Goal: Information Seeking & Learning: Learn about a topic

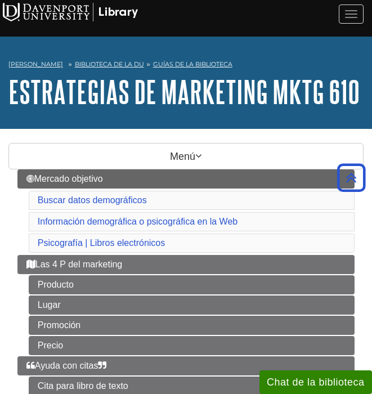
scroll to position [451, 0]
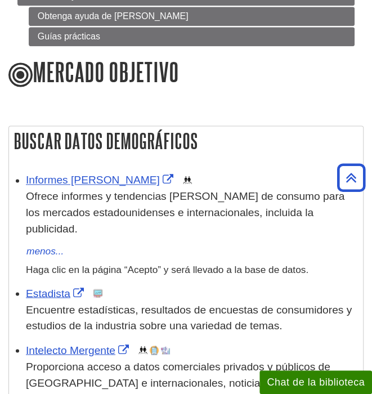
click at [173, 263] on font "Haga clic en la página “Acepto” y será llevado a la base de datos." at bounding box center [167, 268] width 282 height 11
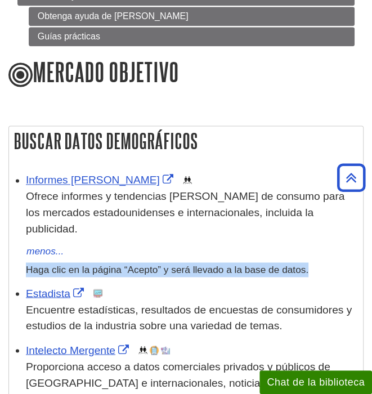
click at [173, 263] on font "Haga clic en la página “Acepto” y será llevado a la base de datos." at bounding box center [167, 268] width 282 height 11
copy ul "Haga clic en la página “Acepto” y será llevado a la base de datos."
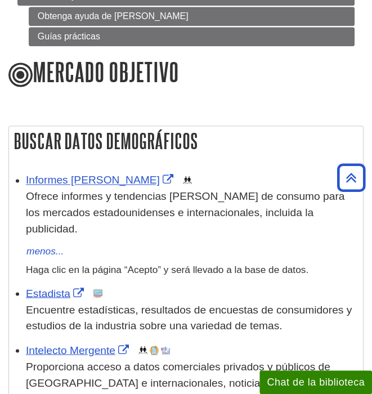
click at [255, 303] on font "Encuentre estadísticas, resultados de encuestas de consumidores y estudios de l…" at bounding box center [189, 317] width 326 height 28
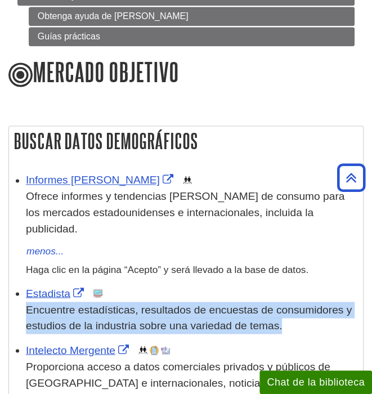
click at [255, 303] on font "Encuentre estadísticas, resultados de encuestas de consumidores y estudios de l…" at bounding box center [189, 317] width 326 height 28
copy ul "Encuentre estadísticas, resultados de encuestas de consumidores y estudios de l…"
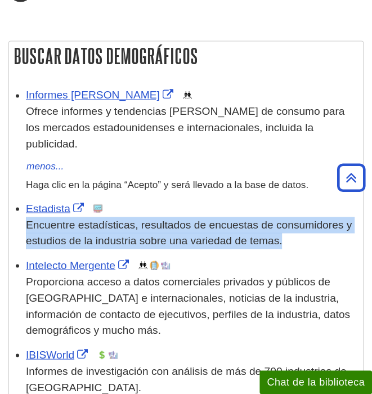
scroll to position [537, 0]
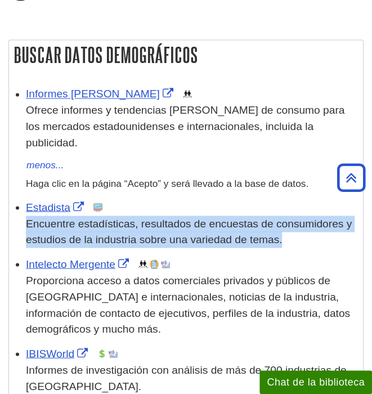
copy ul "Encuentre estadísticas, resultados de encuestas de consumidores y estudios de l…"
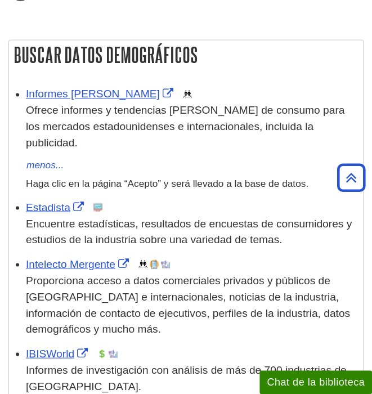
click at [178, 272] on p "Proporciona acceso a datos comerciales privados y públicos de EE. UU. e interna…" at bounding box center [191, 304] width 331 height 65
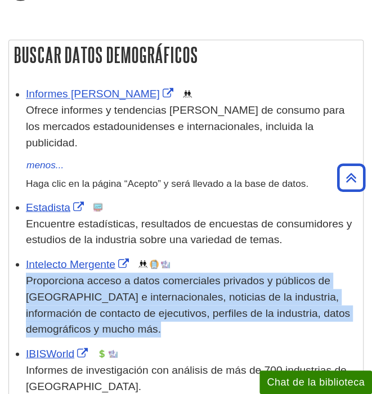
click at [178, 272] on p "Proporciona acceso a datos comerciales privados y públicos de EE. UU. e interna…" at bounding box center [191, 304] width 331 height 65
copy ul "Proporciona acceso a datos comerciales privados y públicos de EE. UU. e interna…"
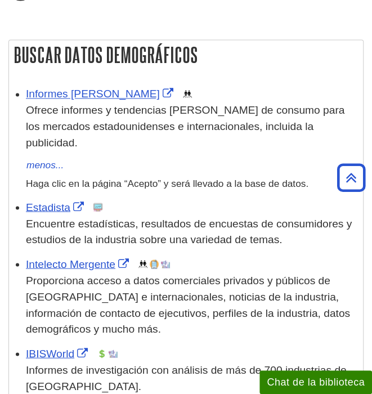
click at [237, 363] on font "Informes de investigación con análisis de más de 700 industrias de [GEOGRAPHIC_…" at bounding box center [186, 377] width 321 height 28
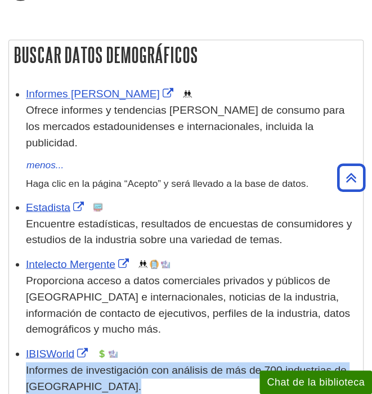
click at [237, 363] on font "Informes de investigación con análisis de más de 700 industrias de [GEOGRAPHIC_…" at bounding box center [186, 377] width 321 height 28
copy ul "Informes de investigación con análisis de más de 700 industrias de [GEOGRAPHIC_…"
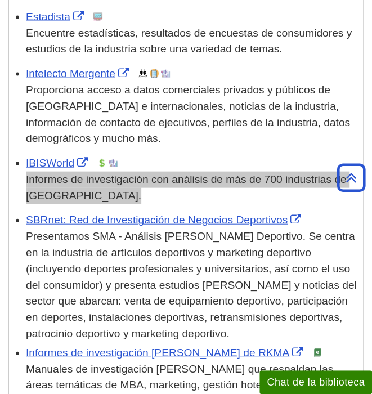
scroll to position [739, 0]
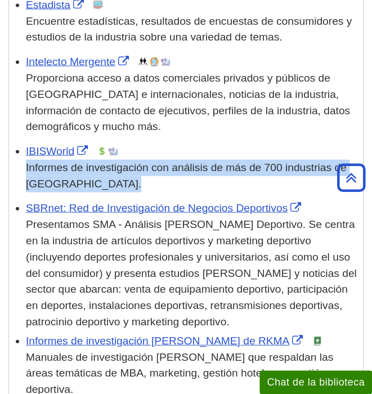
click at [190, 252] on font "Presentamos SMA - Análisis del Mercado Deportivo. Se centra en la industria de …" at bounding box center [191, 272] width 331 height 109
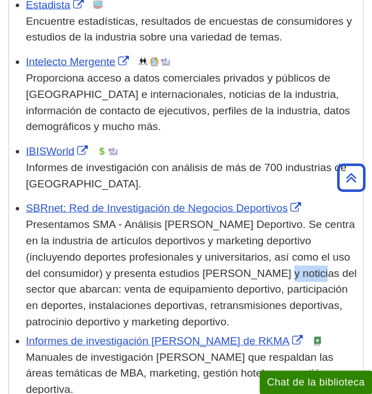
click at [190, 252] on font "Presentamos SMA - Análisis del Mercado Deportivo. Se centra en la industria de …" at bounding box center [191, 272] width 331 height 109
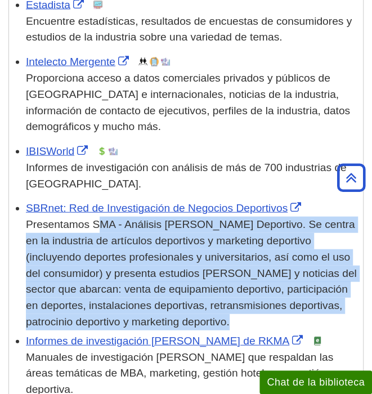
click at [190, 252] on font "Presentamos SMA - Análisis del Mercado Deportivo. Se centra en la industria de …" at bounding box center [191, 272] width 331 height 109
copy ul "Presentamos SMA - Análisis del Mercado Deportivo. Se centra en la industria de …"
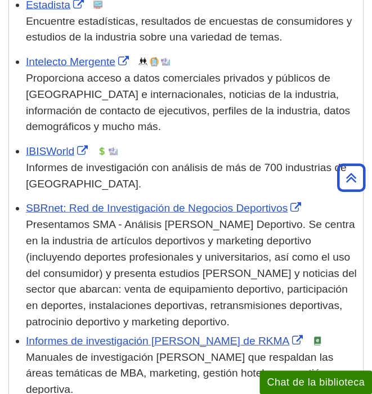
click at [209, 349] on p "Manuales de investigación de mercado que respaldan las áreas temáticas de MBA, …" at bounding box center [191, 373] width 331 height 48
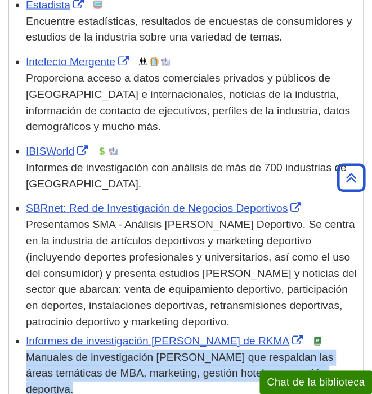
click at [209, 349] on p "Manuales de investigación de mercado que respaldan las áreas temáticas de MBA, …" at bounding box center [191, 373] width 331 height 48
copy ul "Manuales de investigación de mercado que respaldan las áreas temáticas de MBA, …"
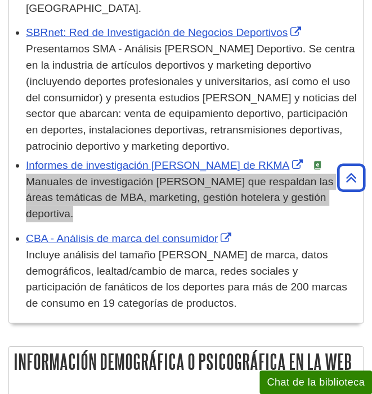
scroll to position [921, 0]
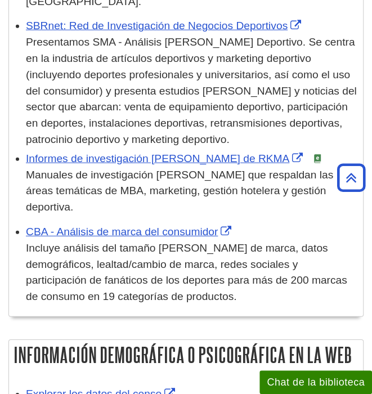
click at [217, 245] on font "Incluye análisis del tamaño del mercado de marca, datos demográficos, lealtad/c…" at bounding box center [186, 272] width 321 height 60
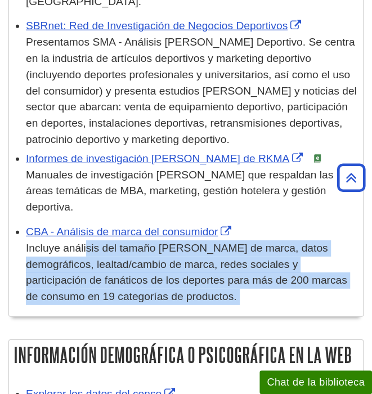
click at [217, 245] on font "Incluye análisis del tamaño del mercado de marca, datos demográficos, lealtad/c…" at bounding box center [186, 272] width 321 height 60
copy div "Incluye análisis del tamaño del mercado de marca, datos demográficos, lealtad/c…"
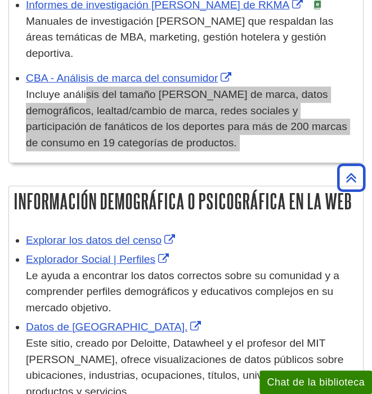
scroll to position [1135, 0]
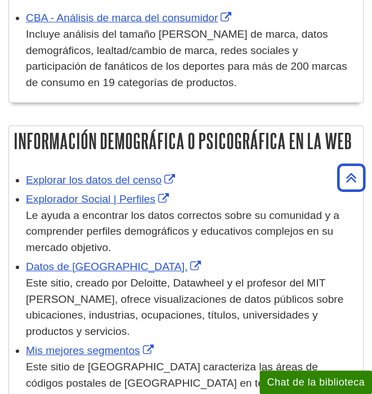
click at [192, 172] on div "Explorar los datos del censo" at bounding box center [191, 180] width 331 height 16
copy ul "Explorar los datos del censo"
click at [260, 208] on div "Le ayuda a encontrar los datos correctos sobre su comunidad y a comprender perf…" at bounding box center [191, 232] width 331 height 48
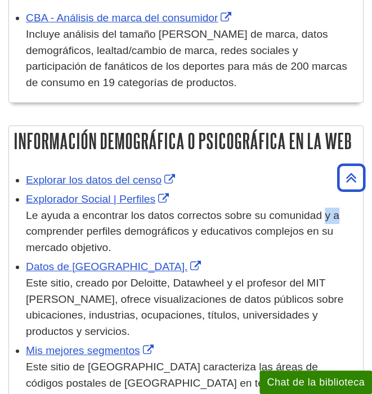
click at [260, 208] on div "Le ayuda a encontrar los datos correctos sobre su comunidad y a comprender perf…" at bounding box center [191, 232] width 331 height 48
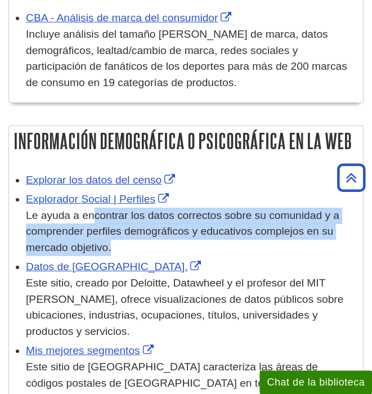
click at [260, 208] on div "Le ayuda a encontrar los datos correctos sobre su comunidad y a comprender perf…" at bounding box center [191, 232] width 331 height 48
copy ul "Le ayuda a encontrar los datos correctos sobre su comunidad y a comprender perf…"
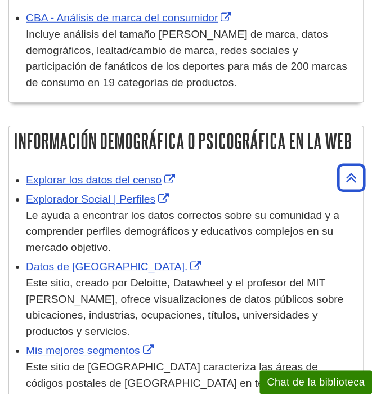
click at [172, 275] on div "Este sitio, creado por Deloitte, Datawheel y el profesor del MIT César Hidalgo,…" at bounding box center [191, 307] width 331 height 65
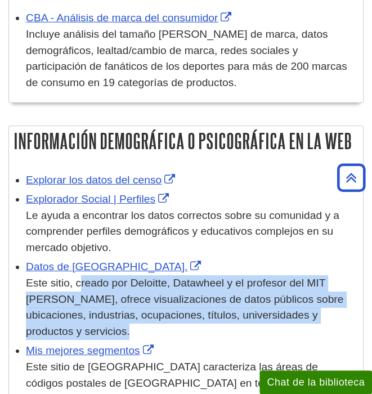
click at [172, 275] on div "Este sitio, creado por Deloitte, Datawheel y el profesor del MIT César Hidalgo,…" at bounding box center [191, 307] width 331 height 65
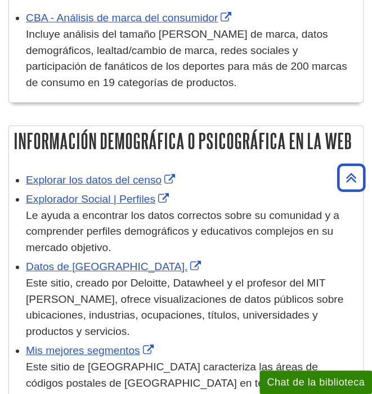
click at [237, 361] on font "Este sitio de Claritas caracteriza las áreas de códigos postales de EE. UU. en …" at bounding box center [190, 383] width 328 height 44
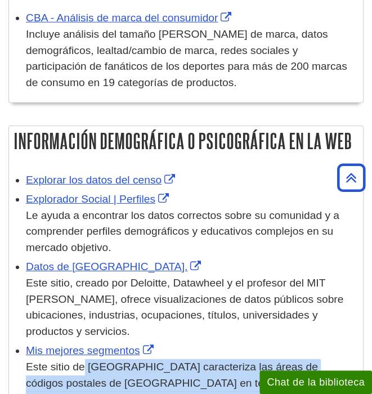
click at [237, 361] on font "Este sitio de Claritas caracteriza las áreas de códigos postales de EE. UU. en …" at bounding box center [190, 383] width 328 height 44
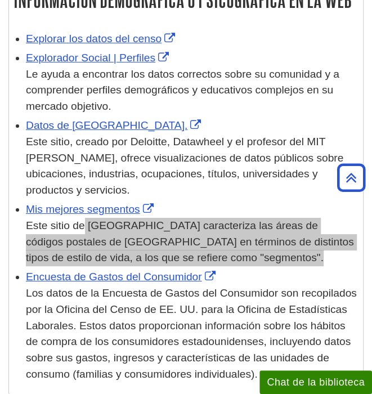
scroll to position [1278, 0]
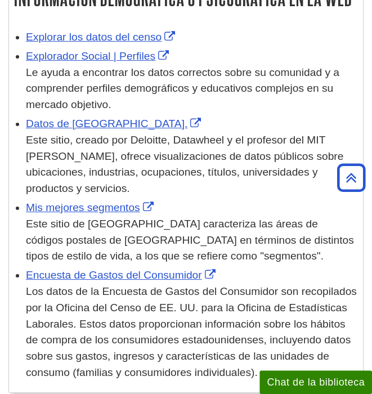
click at [203, 301] on font "Los datos de la Encuesta de Gastos del Consumidor son recopilados por la Oficin…" at bounding box center [191, 331] width 331 height 93
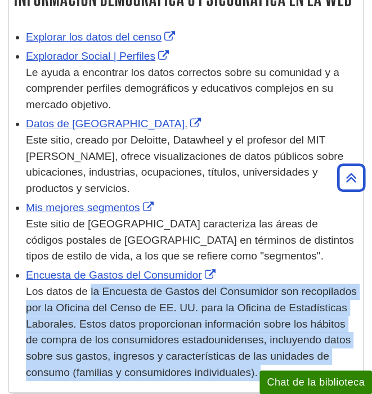
click at [203, 301] on font "Los datos de la Encuesta de Gastos del Consumidor son recopilados por la Oficin…" at bounding box center [191, 331] width 331 height 93
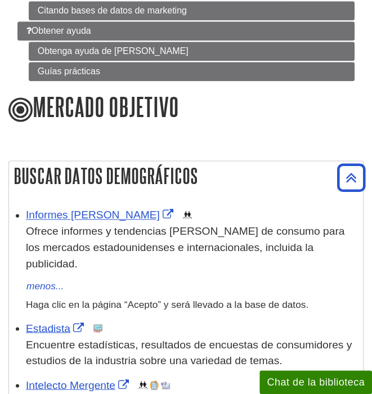
scroll to position [159, 0]
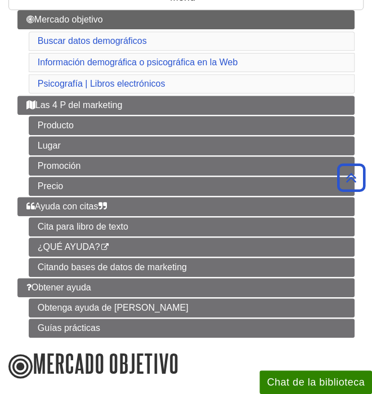
click at [20, 57] on li "Mercado objetivo Buscar datos demográficos Información demográfica o psicográfi…" at bounding box center [185, 51] width 337 height 83
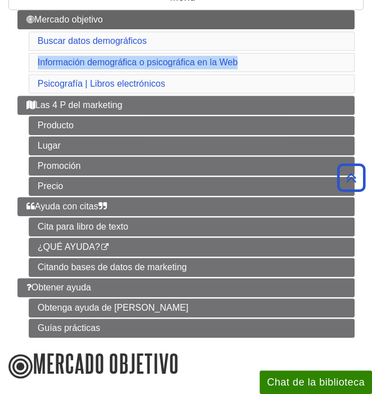
click at [20, 57] on li "Mercado objetivo Buscar datos demográficos Información demográfica o psicográfi…" at bounding box center [185, 51] width 337 height 83
click at [25, 80] on li "Mercado objetivo Buscar datos demográficos Información demográfica o psicográfi…" at bounding box center [185, 51] width 337 height 83
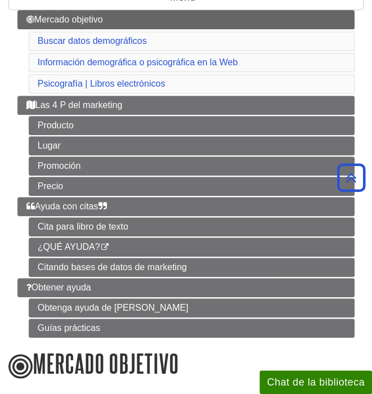
click at [25, 80] on li "Mercado objetivo Buscar datos demográficos Información demográfica o psicográfi…" at bounding box center [185, 51] width 337 height 83
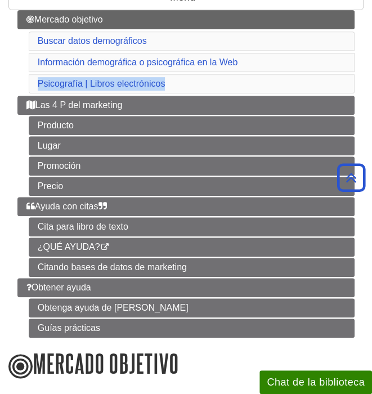
click at [25, 80] on li "Mercado objetivo Buscar datos demográficos Información demográfica o psicográfi…" at bounding box center [185, 51] width 337 height 83
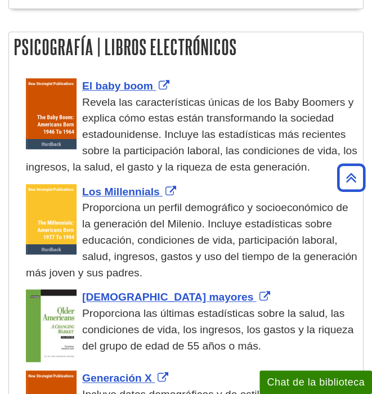
scroll to position [1661, 0]
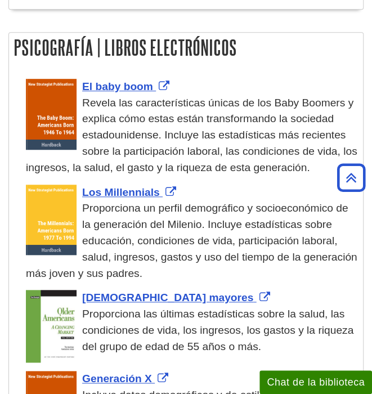
click at [215, 120] on div "Revela las características únicas de los Baby Boomers y explica cómo estas está…" at bounding box center [191, 135] width 331 height 81
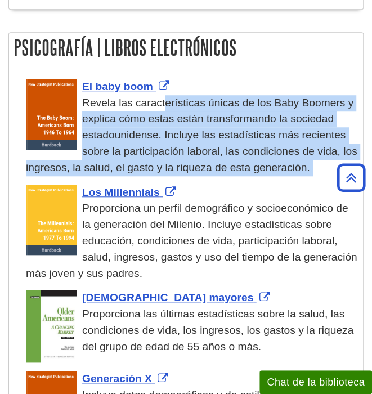
click at [215, 120] on div "Revela las características únicas de los Baby Boomers y explica cómo estas está…" at bounding box center [191, 135] width 331 height 81
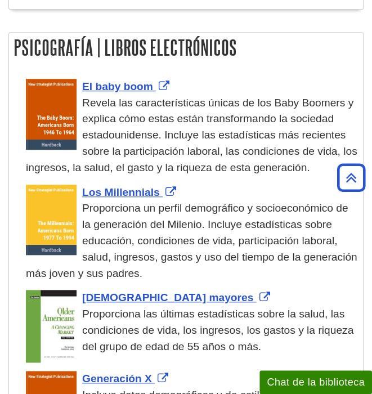
click at [259, 205] on font "Proporciona un perfil demográfico y socioeconómico de la generación del Milenio…" at bounding box center [191, 240] width 331 height 77
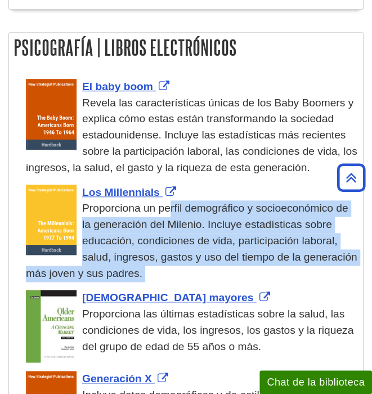
click at [259, 205] on font "Proporciona un perfil demográfico y socioeconómico de la generación del Milenio…" at bounding box center [191, 240] width 331 height 77
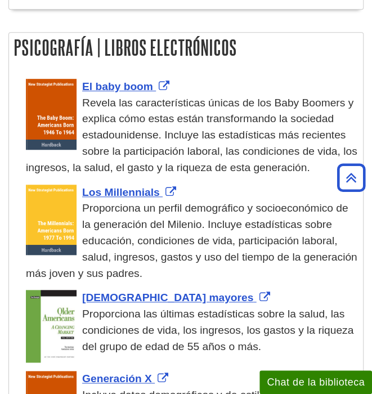
click at [173, 308] on font "Proporciona las últimas estadísticas sobre la salud, las condiciones de vida, l…" at bounding box center [217, 330] width 271 height 44
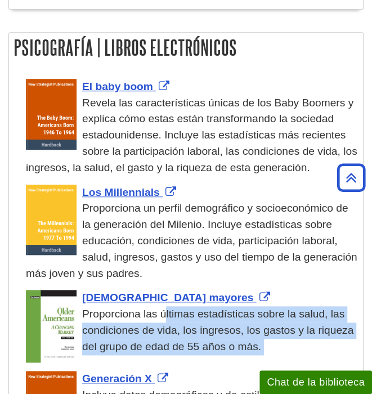
click at [173, 308] on font "Proporciona las últimas estadísticas sobre la salud, las condiciones de vida, l…" at bounding box center [217, 330] width 271 height 44
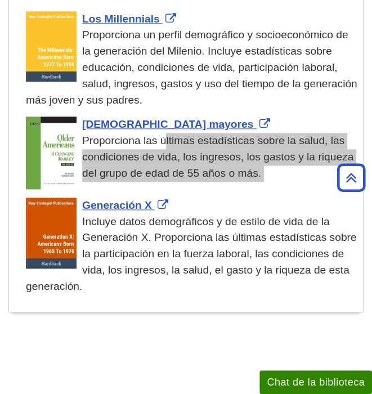
scroll to position [1839, 0]
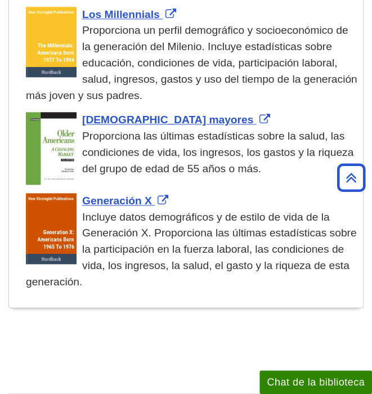
click at [199, 211] on font "Incluye datos demográficos y de estilo de vida de la Generación X. Proporciona …" at bounding box center [191, 249] width 330 height 77
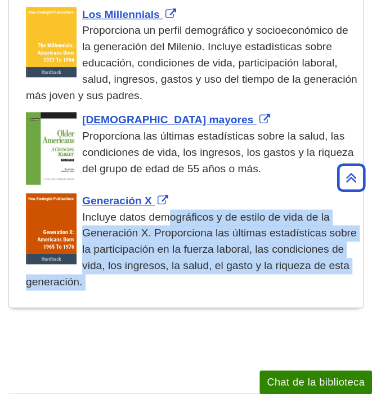
click at [199, 211] on font "Incluye datos demográficos y de estilo de vida de la Generación X. Proporciona …" at bounding box center [191, 249] width 330 height 77
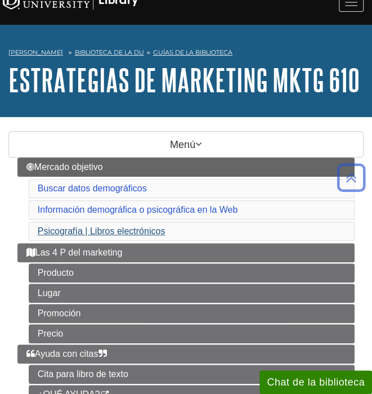
scroll to position [5, 0]
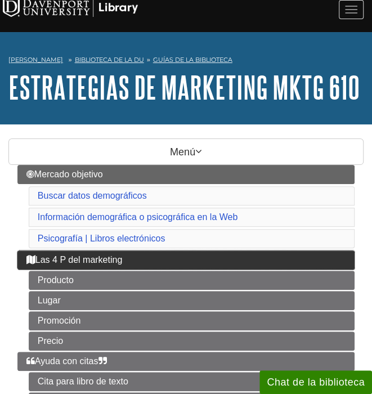
click at [108, 258] on font "Las 4 P del marketing" at bounding box center [78, 260] width 87 height 10
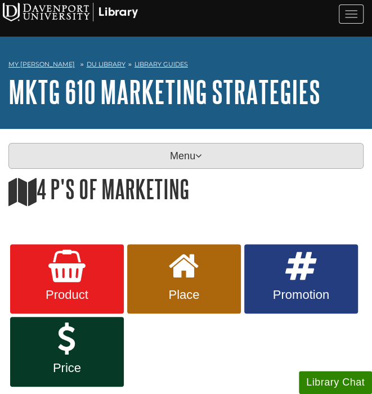
click at [282, 165] on p "Menu" at bounding box center [185, 156] width 355 height 26
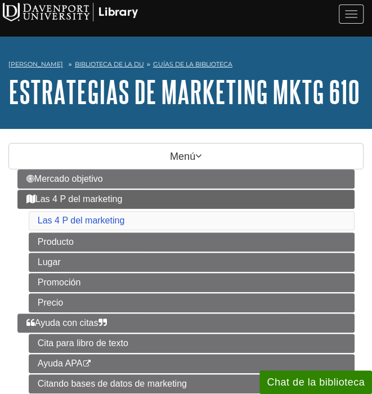
click at [20, 218] on li "Las 4 P del marketing Las 4 P del marketing Producto Lugar Promoción Precio" at bounding box center [185, 251] width 337 height 123
copy li "Las 4 P del marketing"
click at [23, 239] on li "Las 4 P del marketing Las 4 P del marketing Producto Lugar Promoción Precio" at bounding box center [185, 251] width 337 height 123
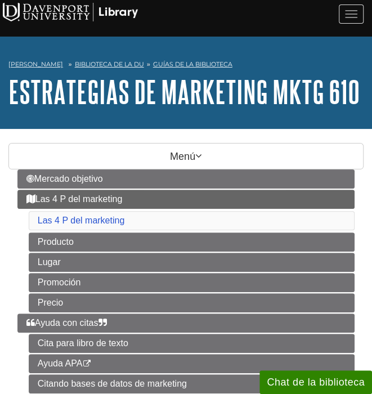
click at [23, 239] on li "Las 4 P del marketing Las 4 P del marketing Producto Lugar Promoción Precio" at bounding box center [185, 251] width 337 height 123
click at [16, 259] on div "Mercado objetivo Las 4 P del marketing Las 4 P del marketing Producto Lugar Pro…" at bounding box center [185, 311] width 355 height 285
copy font "Lugar"
click at [26, 276] on li "Las 4 P del marketing Las 4 P del marketing Producto Lugar Promoción Precio" at bounding box center [185, 251] width 337 height 123
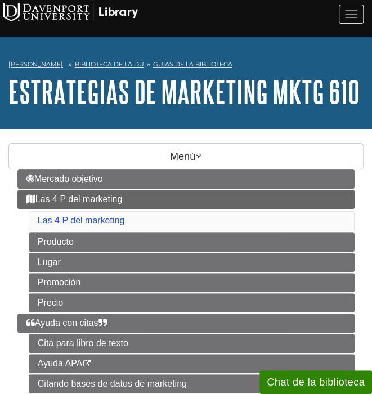
click at [26, 276] on li "Las 4 P del marketing Las 4 P del marketing Producto Lugar Promoción Precio" at bounding box center [185, 251] width 337 height 123
copy font "Promoción"
click at [15, 302] on div "Mercado objetivo Las 4 P del marketing Las 4 P del marketing Producto Lugar Pro…" at bounding box center [185, 311] width 355 height 285
copy font "Precio"
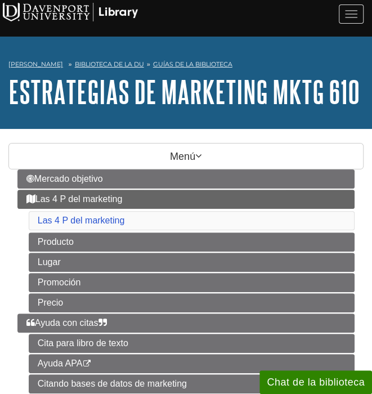
click at [5, 319] on div "Menú Mercado objetivo Las 4 P del marketing Las 4 P del marketing Producto Luga…" at bounding box center [186, 304] width 372 height 323
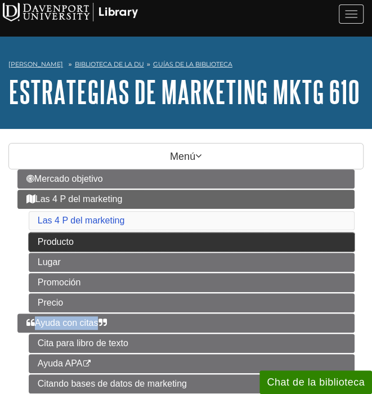
click at [114, 242] on link "Producto" at bounding box center [192, 241] width 326 height 19
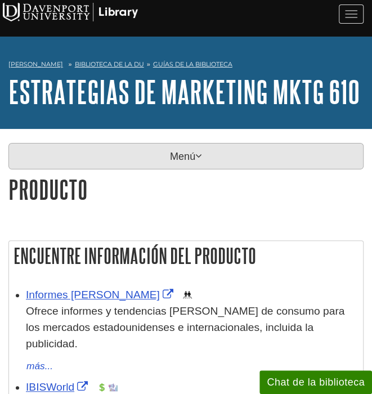
click at [180, 156] on font "Menú" at bounding box center [182, 156] width 25 height 11
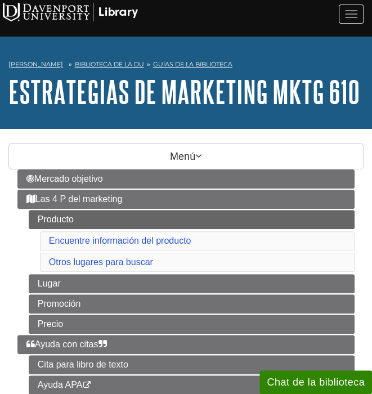
click at [29, 237] on ul "Producto Encuentre información del producto Otros lugares para buscar Lugar Pro…" at bounding box center [192, 272] width 326 height 124
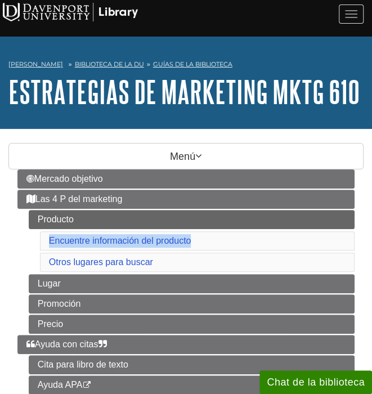
click at [29, 237] on ul "Producto Encuentre información del producto Otros lugares para buscar Lugar Pro…" at bounding box center [192, 272] width 326 height 124
copy font "Encuentre información del producto"
click at [38, 259] on ul "Producto Encuentre información del producto Otros lugares para buscar Lugar Pro…" at bounding box center [192, 272] width 326 height 124
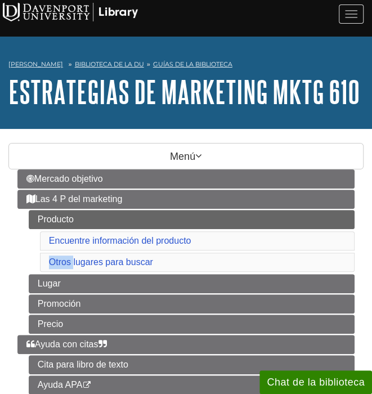
click at [38, 259] on ul "Producto Encuentre información del producto Otros lugares para buscar Lugar Pro…" at bounding box center [192, 272] width 326 height 124
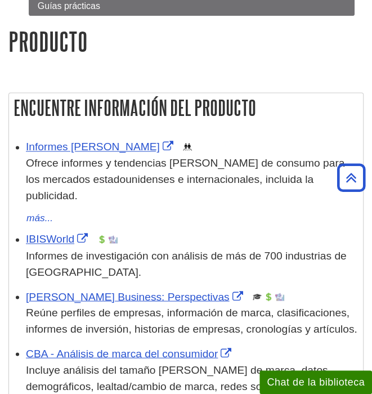
scroll to position [460, 0]
click at [232, 170] on font "Ofrece informes y tendencias [PERSON_NAME] de consumo para los mercados estadou…" at bounding box center [185, 179] width 318 height 44
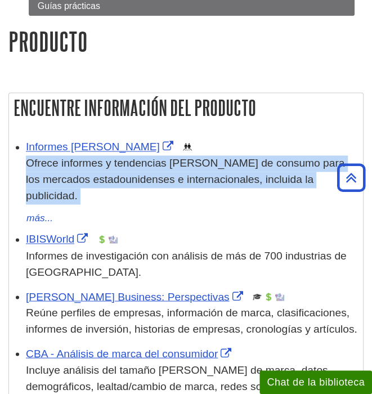
click at [232, 170] on font "Ofrece informes y tendencias [PERSON_NAME] de consumo para los mercados estadou…" at bounding box center [185, 179] width 318 height 44
copy ul "Ofrece informes y tendencias del mercado de consumo para los mercados estadouni…"
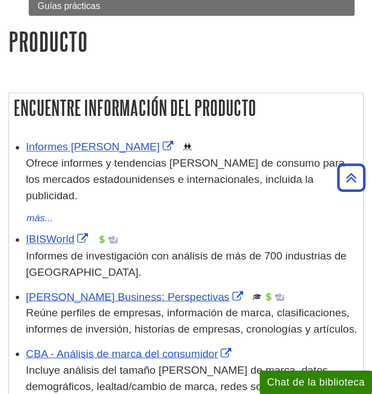
click at [180, 249] on font "Informes de investigación con análisis de más de 700 industrias de [GEOGRAPHIC_…" at bounding box center [186, 263] width 321 height 28
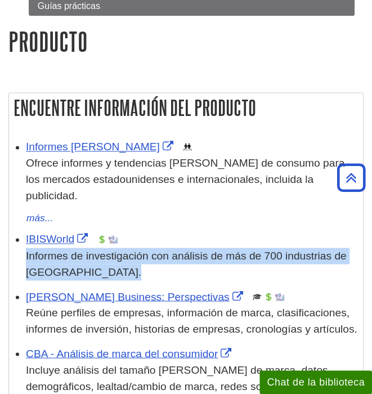
click at [180, 249] on font "Informes de investigación con análisis de más de 700 industrias de [GEOGRAPHIC_…" at bounding box center [186, 263] width 321 height 28
copy ul "Informes de investigación con análisis de más de 700 industrias de [GEOGRAPHIC_…"
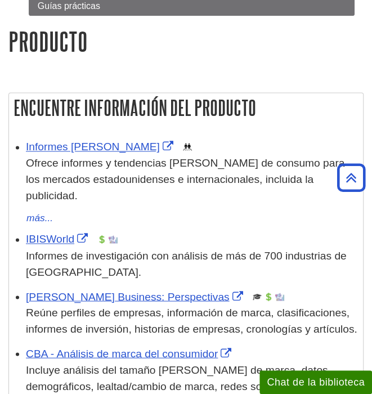
click at [280, 306] on font "Reúne perfiles de empresas, información de marca, clasificaciones, informes de …" at bounding box center [191, 320] width 331 height 28
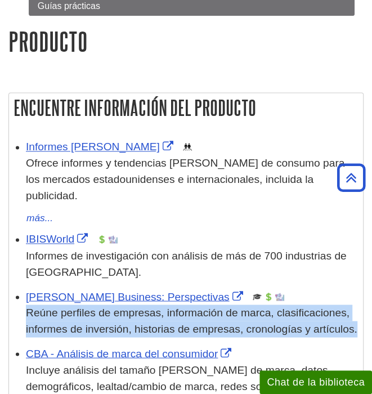
click at [280, 306] on font "Reúne perfiles de empresas, información de marca, clasificaciones, informes de …" at bounding box center [191, 320] width 331 height 28
copy ul "Reúne perfiles de empresas, información de marca, clasificaciones, informes de …"
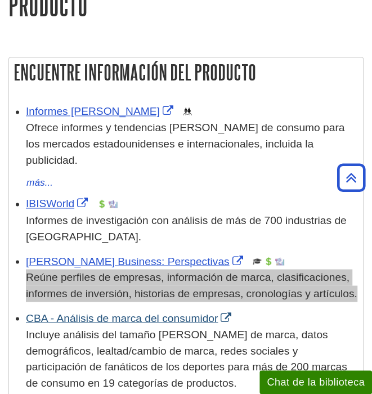
scroll to position [496, 0]
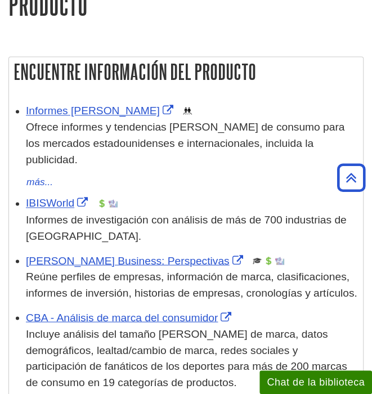
click at [220, 327] on font "Incluye análisis del tamaño del mercado de marca, datos demográficos, lealtad/c…" at bounding box center [186, 357] width 321 height 60
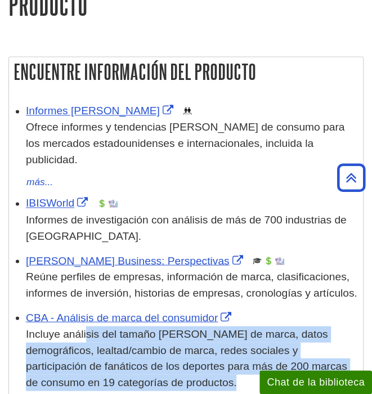
click at [220, 327] on font "Incluye análisis del tamaño del mercado de marca, datos demográficos, lealtad/c…" at bounding box center [186, 357] width 321 height 60
copy ul "Incluye análisis del tamaño del mercado de marca, datos demográficos, lealtad/c…"
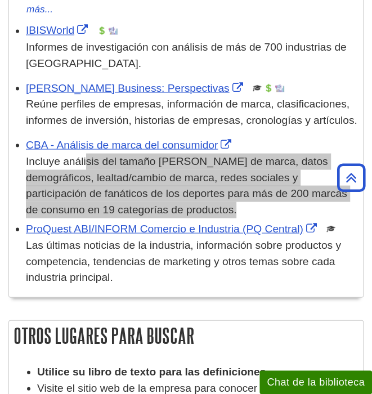
scroll to position [670, 0]
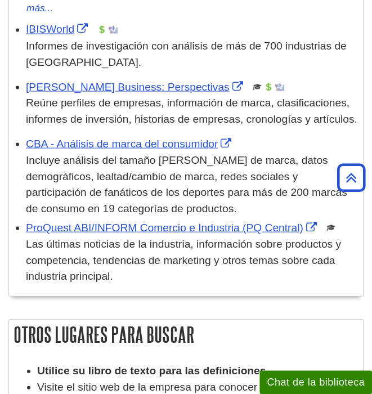
click at [201, 237] on font "Las últimas noticias de la industria, información sobre productos y competencia…" at bounding box center [183, 259] width 315 height 44
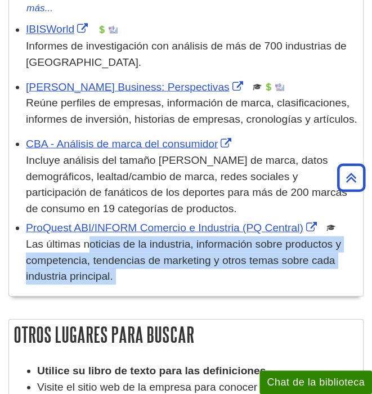
click at [201, 237] on font "Las últimas noticias de la industria, información sobre productos y competencia…" at bounding box center [183, 259] width 315 height 44
copy div "Las últimas noticias de la industria, información sobre productos y competencia…"
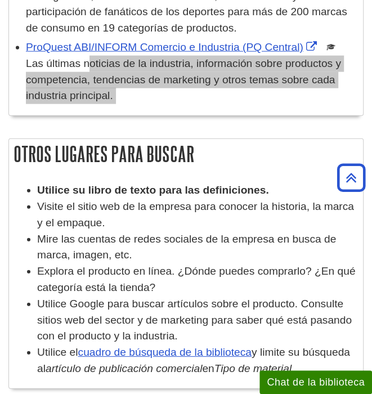
scroll to position [855, 0]
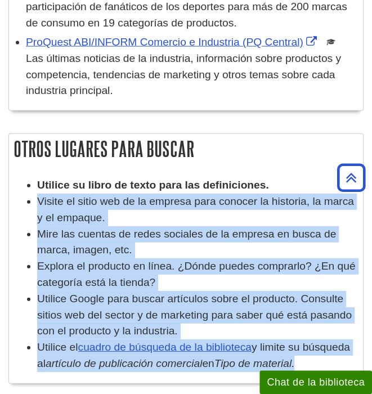
drag, startPoint x: 37, startPoint y: 181, endPoint x: 334, endPoint y: 348, distance: 340.9
click at [334, 347] on ul "Utilice su libro de texto para las definiciones. Visite el sitio web de la empr…" at bounding box center [186, 274] width 343 height 195
copy ul "Visite el sitio web de la empresa para conocer la historia, la marca y el empaq…"
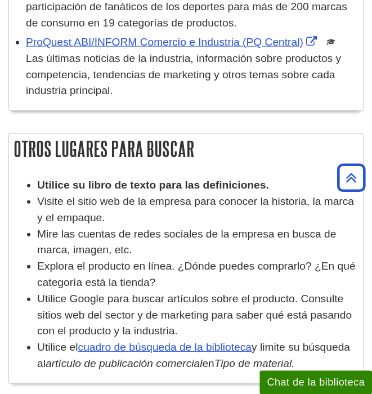
click at [61, 179] on font "Utilice su libro de texto para las definiciones." at bounding box center [153, 185] width 232 height 12
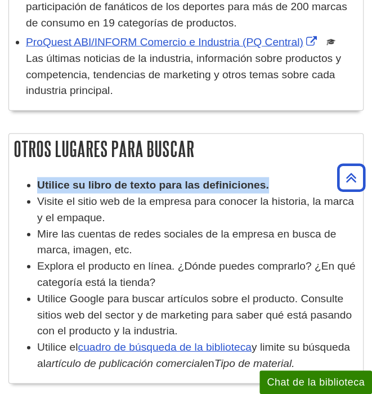
click at [61, 179] on font "Utilice su libro de texto para las definiciones." at bounding box center [153, 185] width 232 height 12
copy ul "Utilice su libro de texto para las definiciones."
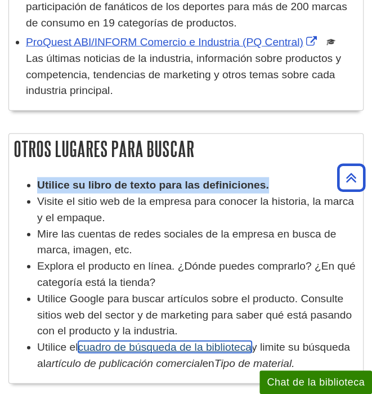
click at [209, 341] on font "cuadro de búsqueda de la biblioteca" at bounding box center [164, 347] width 173 height 12
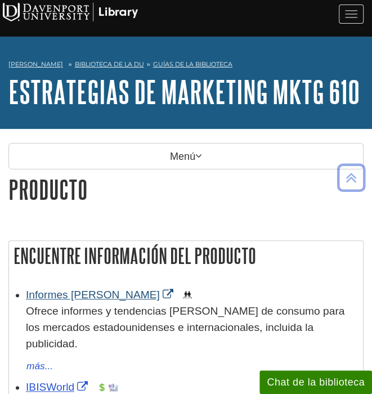
click at [79, 149] on p "Menú" at bounding box center [185, 156] width 355 height 27
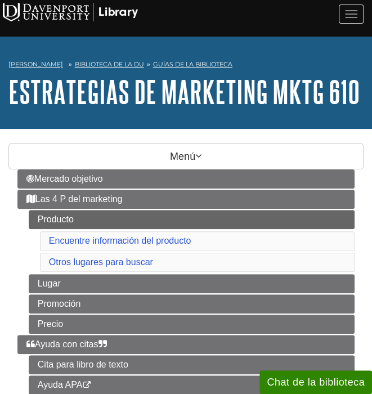
click at [17, 279] on li "Las 4 P del marketing Producto Encuentre información del producto Otros lugares…" at bounding box center [185, 262] width 337 height 144
click at [25, 214] on li "Las 4 P del marketing Producto Encuentre información del producto Otros lugares…" at bounding box center [185, 262] width 337 height 144
copy font "Producto"
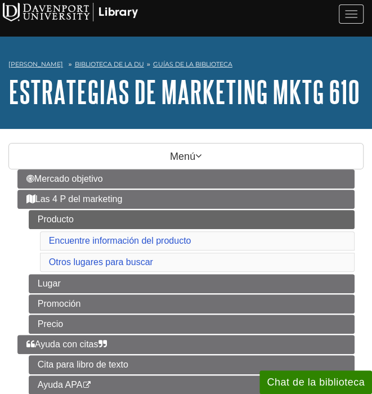
click at [11, 280] on div "Mercado objetivo Las 4 P del marketing Producto Encuentre información del produ…" at bounding box center [185, 322] width 355 height 306
copy font "Lugar"
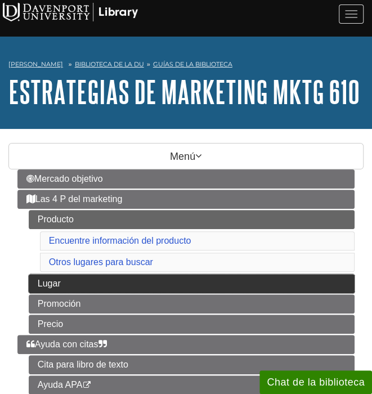
click at [68, 279] on link "Lugar" at bounding box center [192, 283] width 326 height 19
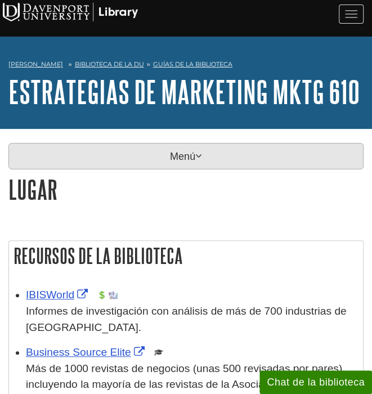
click at [64, 168] on p "Menú" at bounding box center [185, 156] width 355 height 27
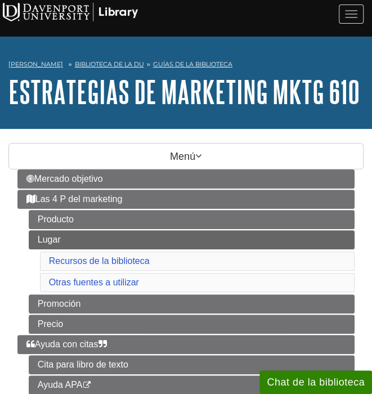
click at [21, 257] on li "Las 4 P del marketing Producto [GEOGRAPHIC_DATA] Recursos de la biblioteca Otra…" at bounding box center [185, 262] width 337 height 144
copy font "Recursos de la biblioteca"
click at [27, 283] on li "Las 4 P del marketing Producto [GEOGRAPHIC_DATA] Recursos de la biblioteca Otra…" at bounding box center [185, 262] width 337 height 144
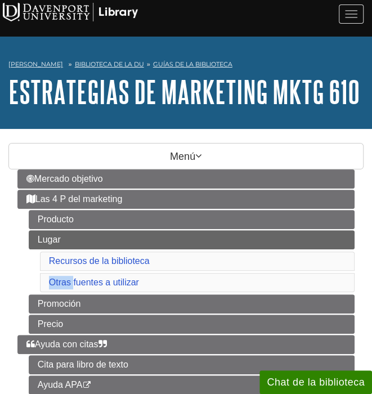
click at [27, 283] on li "Las 4 P del marketing Producto [GEOGRAPHIC_DATA] Recursos de la biblioteca Otra…" at bounding box center [185, 262] width 337 height 144
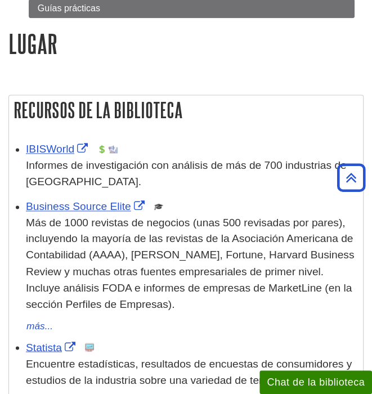
scroll to position [460, 0]
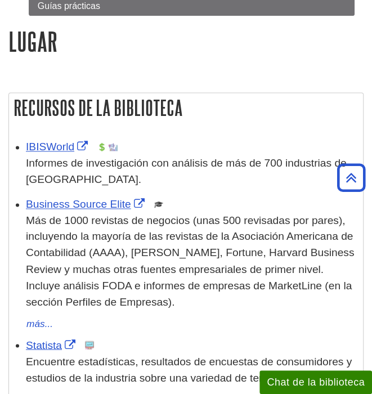
click at [223, 158] on font "Informes de investigación con análisis de más de 700 industrias de [GEOGRAPHIC_…" at bounding box center [186, 171] width 321 height 28
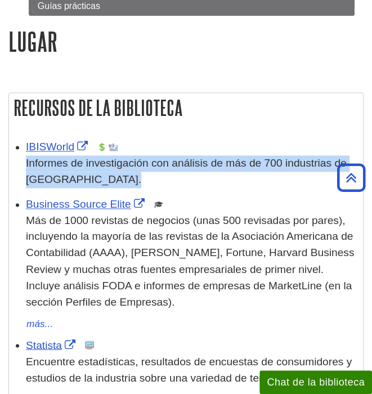
click at [223, 158] on font "Informes de investigación con análisis de más de 700 industrias de [GEOGRAPHIC_…" at bounding box center [186, 171] width 321 height 28
copy ul "Informes de investigación con análisis de más de 700 industrias de [GEOGRAPHIC_…"
